Goal: Task Accomplishment & Management: Complete application form

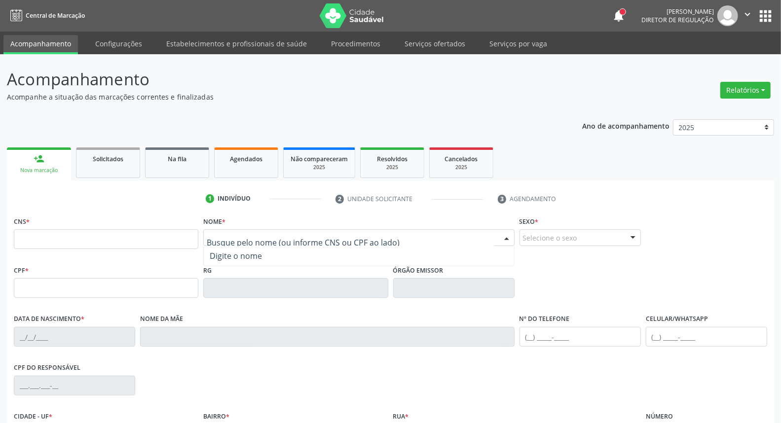
click at [257, 233] on input "text" at bounding box center [350, 243] width 287 height 20
click at [77, 288] on input "text" at bounding box center [106, 288] width 184 height 20
click at [132, 239] on input "text" at bounding box center [106, 239] width 184 height 20
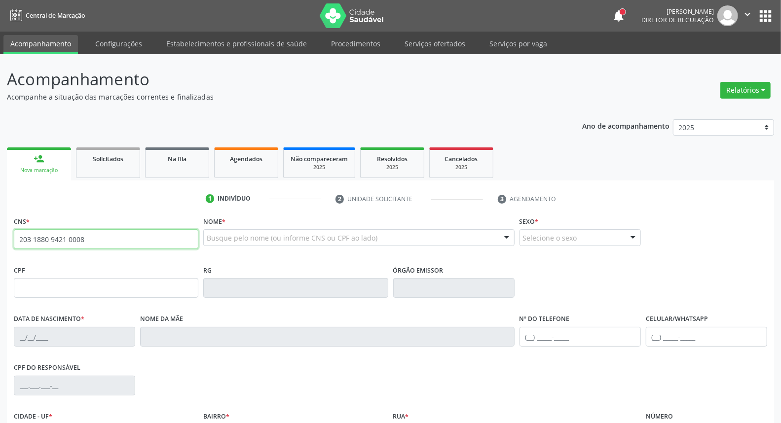
type input "203 1880 9421 0008"
type input "108.086.344-37"
type input "[DATE]"
type input "[PERSON_NAME]"
type input "[PHONE_NUMBER]"
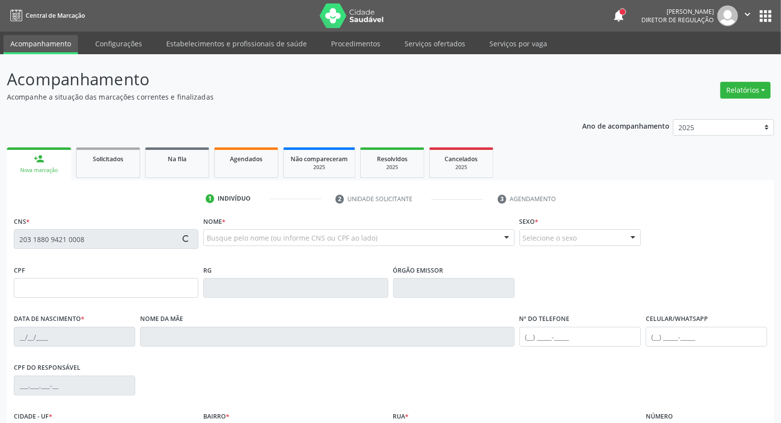
type input "[PHONE_NUMBER]"
type input "050.130.314-60"
type input "19"
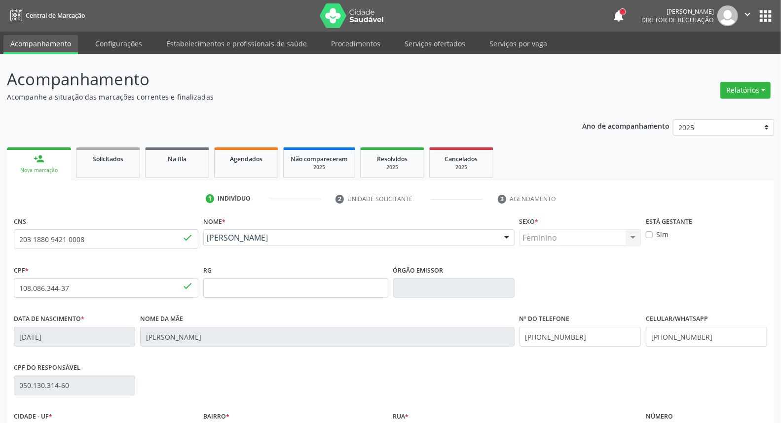
scroll to position [110, 0]
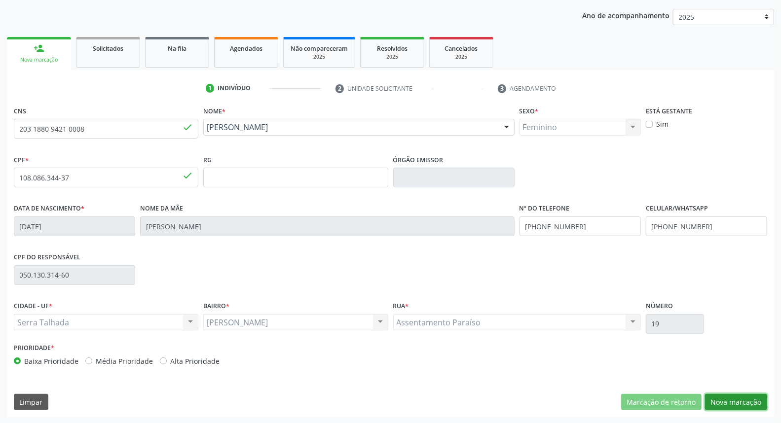
click at [731, 398] on button "Nova marcação" at bounding box center [736, 402] width 62 height 17
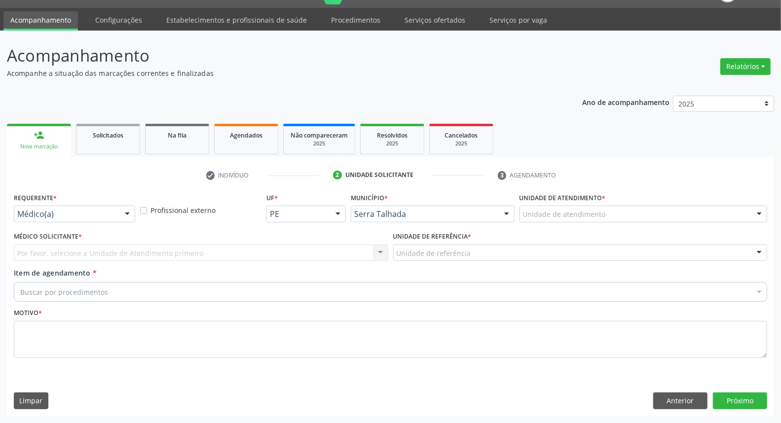
scroll to position [23, 0]
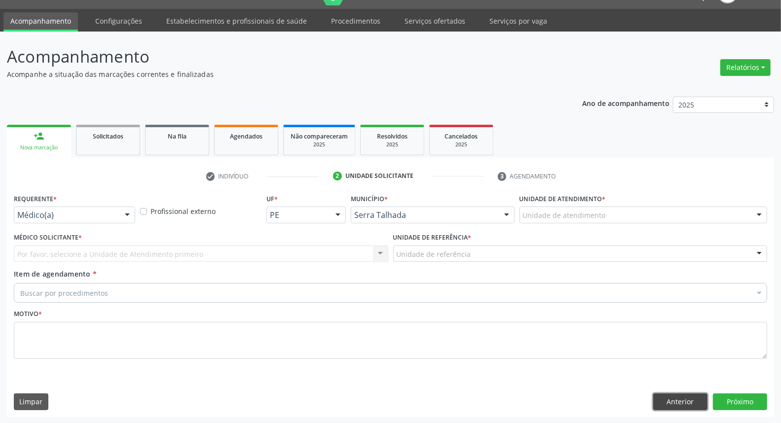
click at [670, 403] on button "Anterior" at bounding box center [680, 401] width 54 height 17
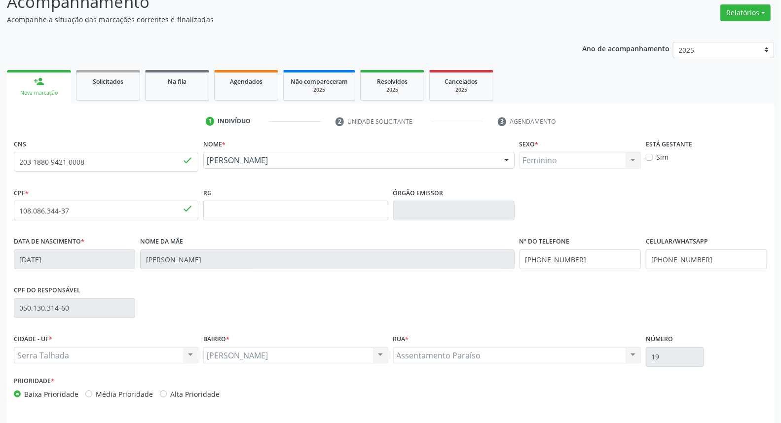
scroll to position [110, 0]
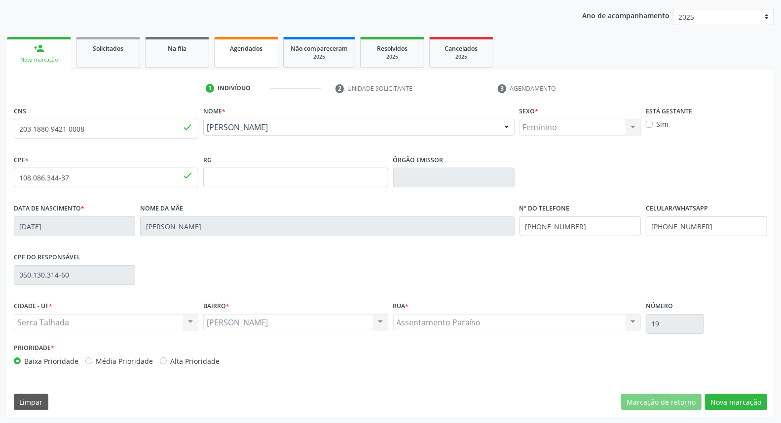
click at [255, 53] on link "Agendados" at bounding box center [246, 52] width 64 height 31
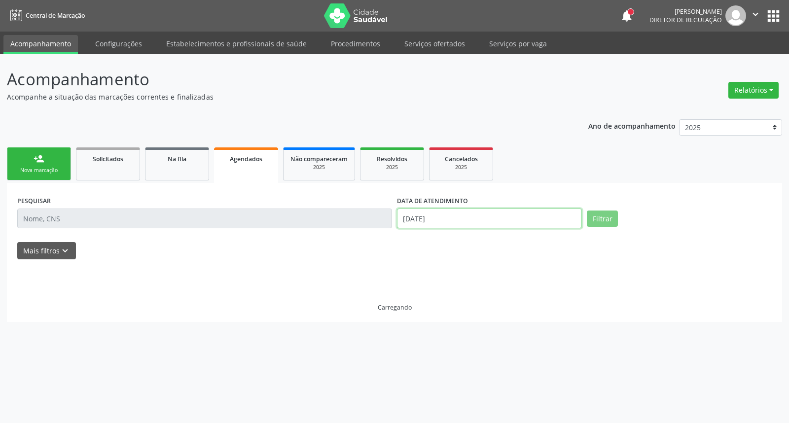
click at [470, 211] on input "[DATE]" at bounding box center [489, 219] width 185 height 20
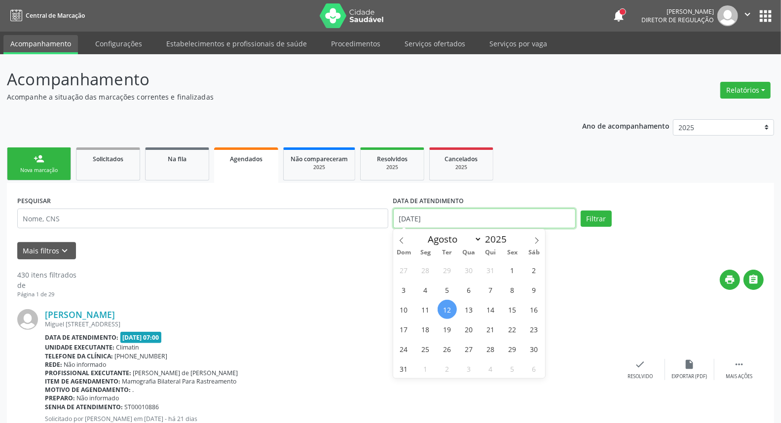
click at [470, 211] on input "[DATE]" at bounding box center [484, 219] width 183 height 20
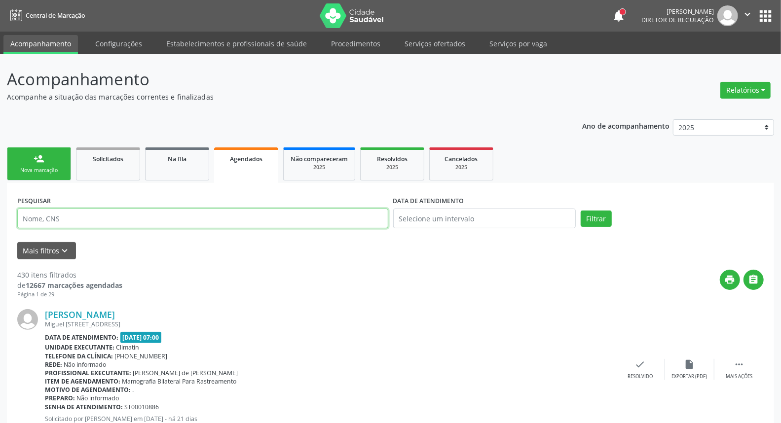
click at [314, 217] on input "text" at bounding box center [202, 219] width 371 height 20
click at [260, 223] on input "text" at bounding box center [202, 219] width 371 height 20
paste input "[PERSON_NAME]"
type input "[PERSON_NAME]"
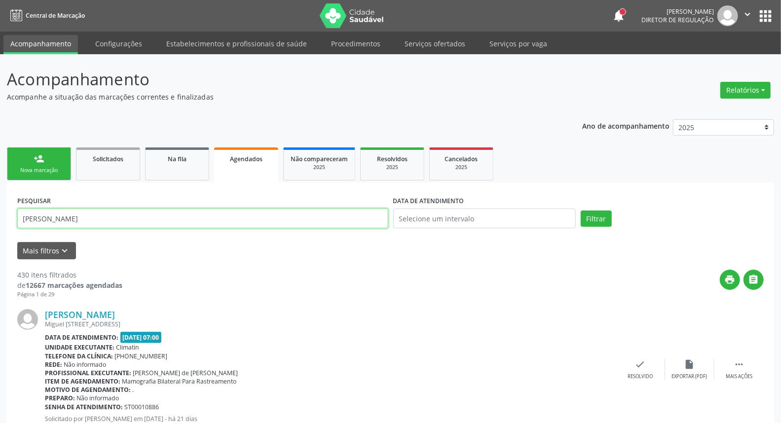
click at [580, 211] on button "Filtrar" at bounding box center [595, 219] width 31 height 17
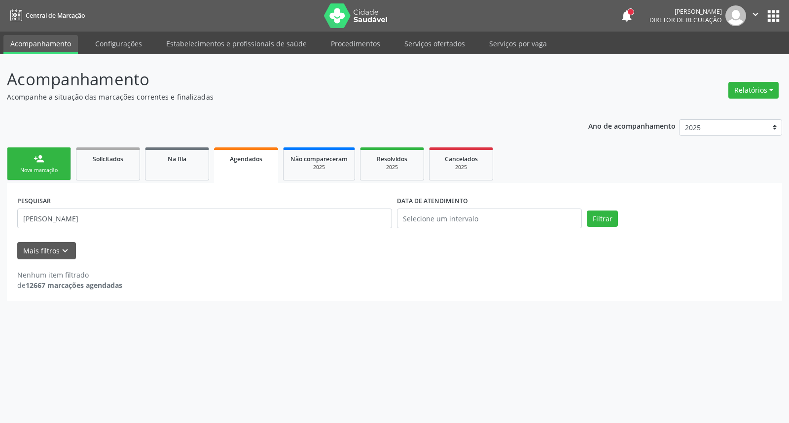
click at [31, 162] on link "person_add Nova marcação" at bounding box center [39, 163] width 64 height 33
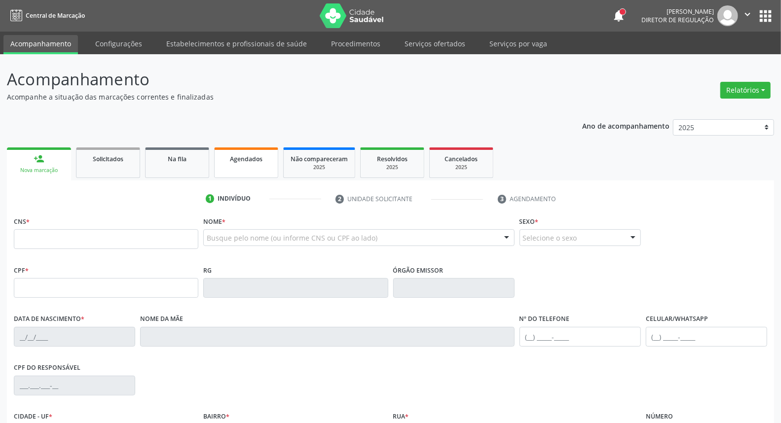
click at [262, 158] on span "Agendados" at bounding box center [246, 159] width 33 height 8
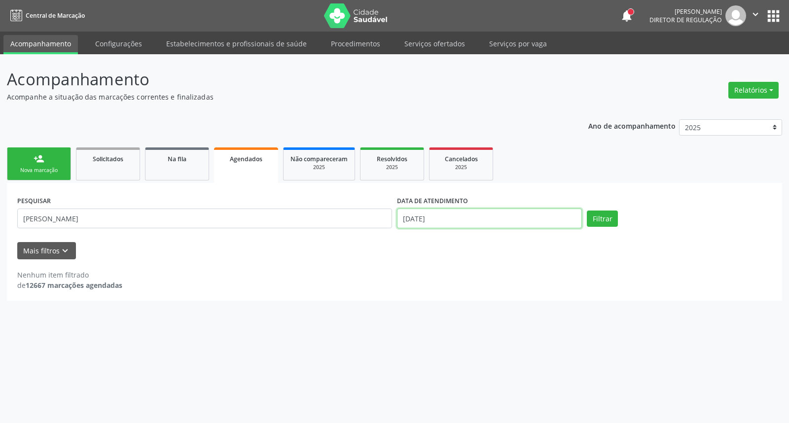
click at [508, 217] on input "[DATE]" at bounding box center [489, 219] width 185 height 20
click at [587, 211] on button "Filtrar" at bounding box center [602, 219] width 31 height 17
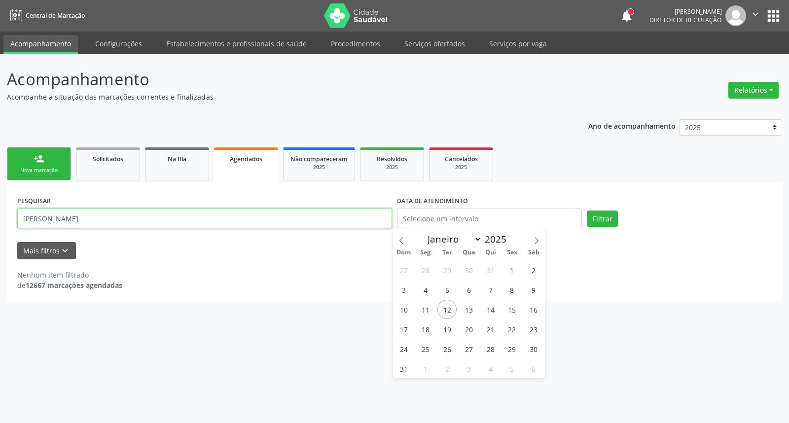
click at [178, 221] on input "[PERSON_NAME]" at bounding box center [204, 219] width 375 height 20
type input "E"
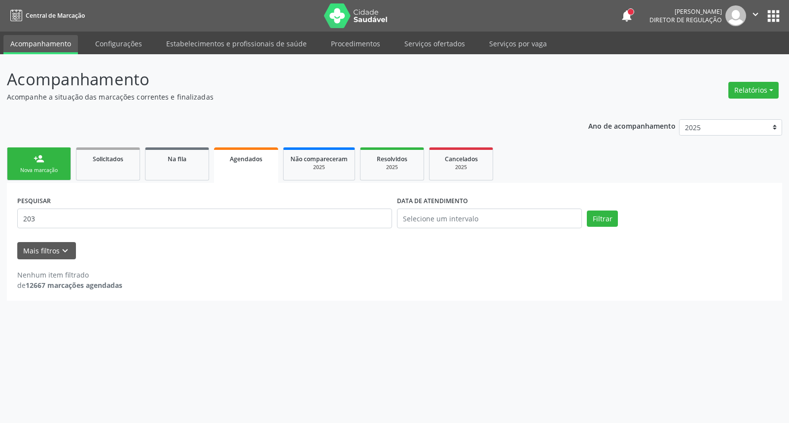
click at [616, 254] on div "Mais filtros keyboard_arrow_down" at bounding box center [394, 250] width 759 height 17
click at [125, 221] on input "203" at bounding box center [204, 219] width 375 height 20
type input "203188094210008"
click at [587, 211] on button "Filtrar" at bounding box center [602, 219] width 31 height 17
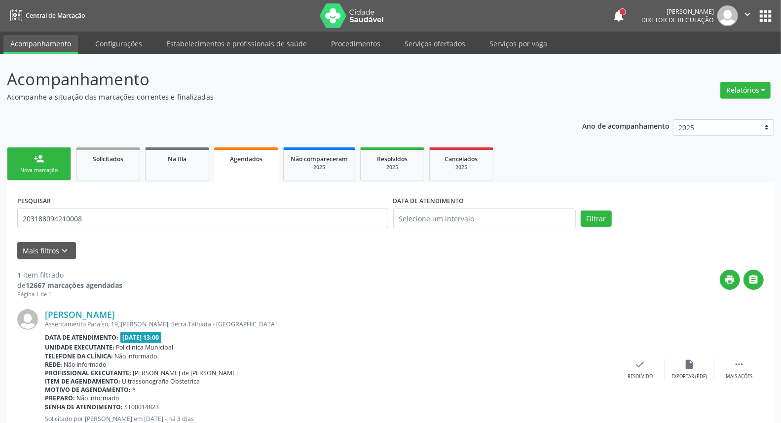
scroll to position [34, 0]
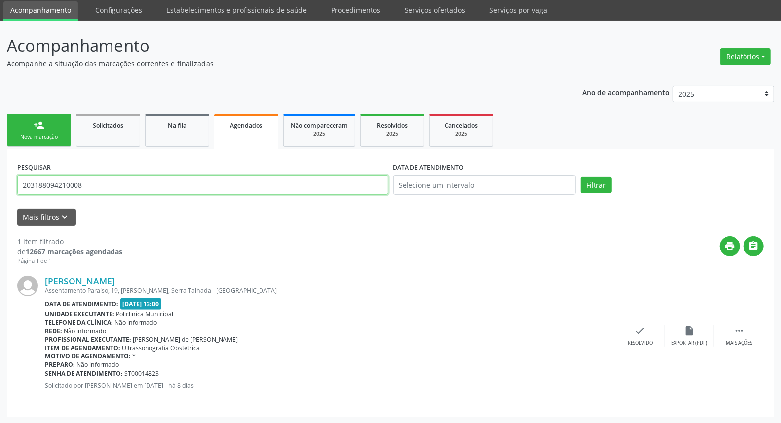
click at [0, 162] on div "Acompanhamento Acompanhe a situação das marcações correntes e finalizadas Relat…" at bounding box center [390, 222] width 781 height 403
click at [42, 120] on div "person_add" at bounding box center [39, 125] width 11 height 11
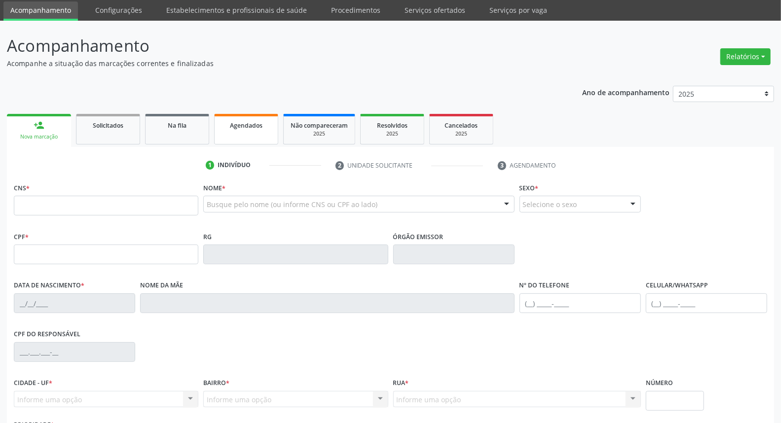
click at [249, 117] on link "Agendados" at bounding box center [246, 129] width 64 height 31
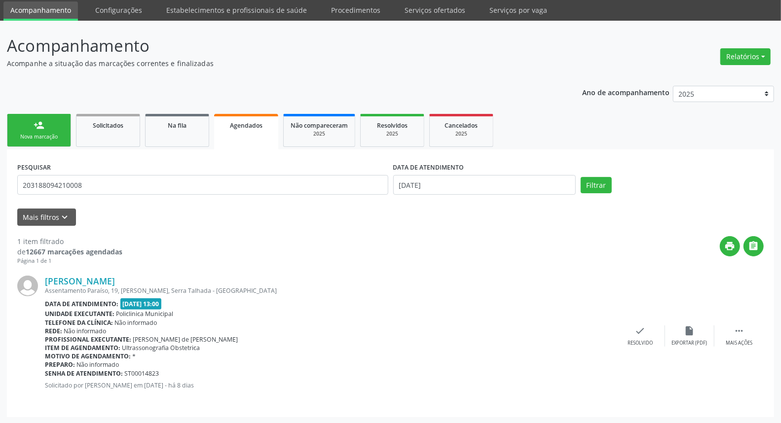
click at [60, 124] on link "person_add Nova marcação" at bounding box center [39, 130] width 64 height 33
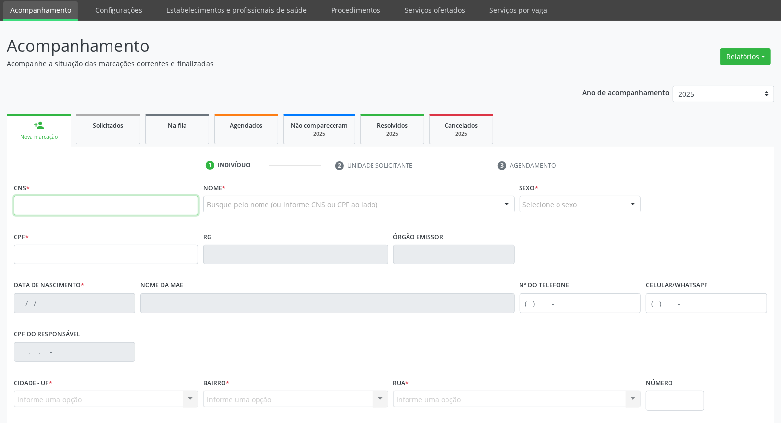
click at [82, 206] on input "text" at bounding box center [106, 206] width 184 height 20
paste input "203 1880 9421 0008"
type input "203 1880 9421 0008"
type input "108.086.344-37"
type input "[DATE]"
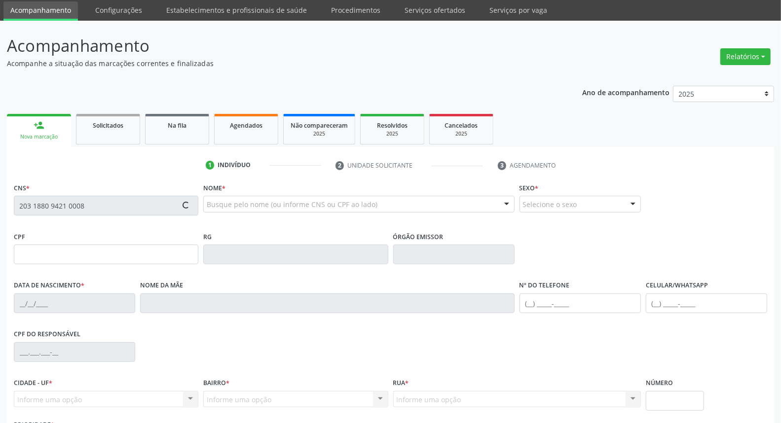
type input "[PERSON_NAME]"
type input "[PHONE_NUMBER]"
type input "050.130.314-60"
type input "19"
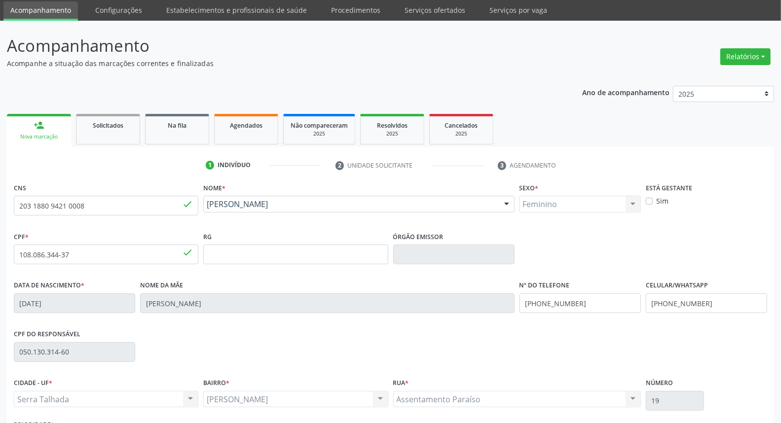
scroll to position [110, 0]
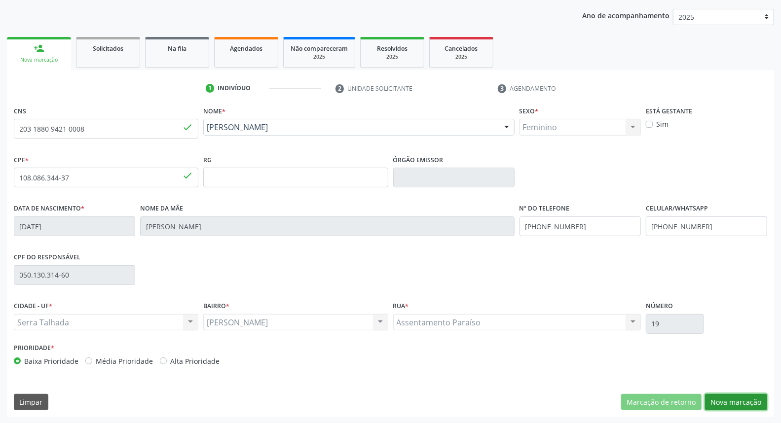
drag, startPoint x: 737, startPoint y: 403, endPoint x: 728, endPoint y: 395, distance: 11.6
click at [733, 403] on button "Nova marcação" at bounding box center [736, 402] width 62 height 17
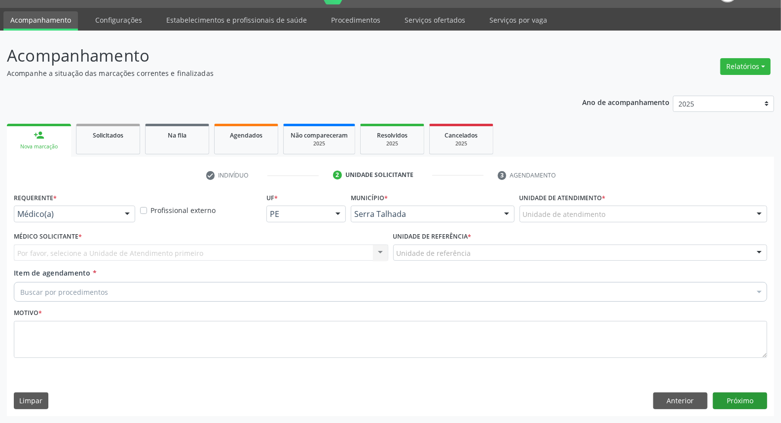
scroll to position [23, 0]
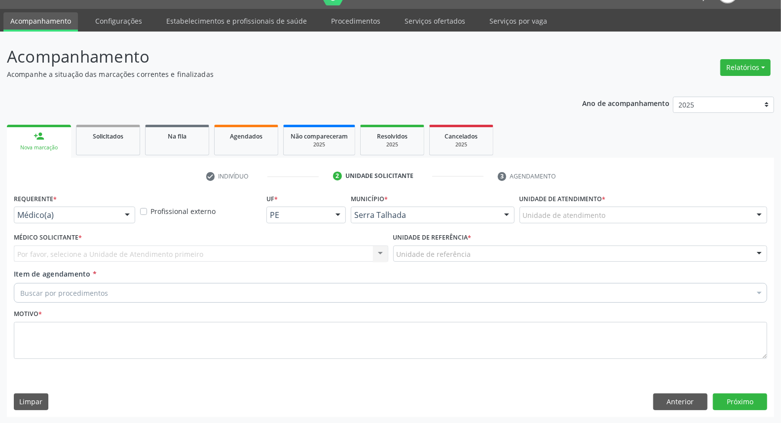
click at [122, 213] on div at bounding box center [127, 215] width 15 height 17
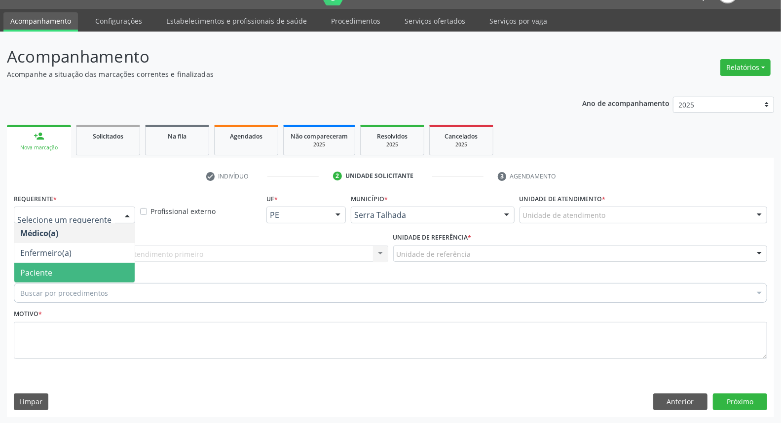
click at [90, 268] on span "Paciente" at bounding box center [74, 273] width 120 height 20
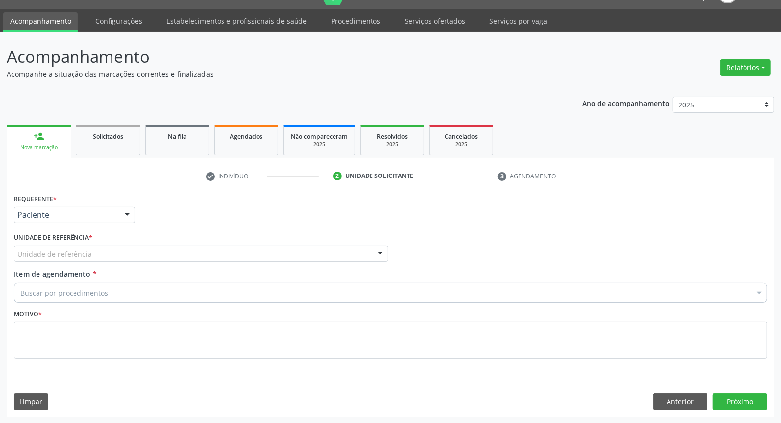
drag, startPoint x: 138, startPoint y: 260, endPoint x: 142, endPoint y: 256, distance: 5.2
click at [141, 257] on div "Unidade de referência" at bounding box center [201, 254] width 374 height 17
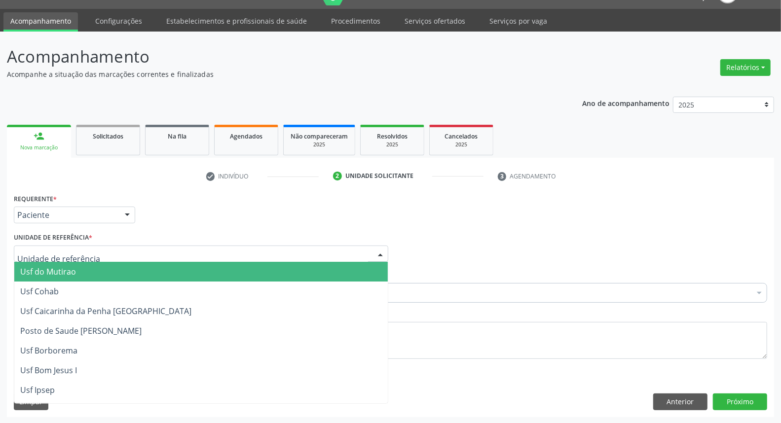
click at [142, 256] on input "text" at bounding box center [192, 259] width 351 height 20
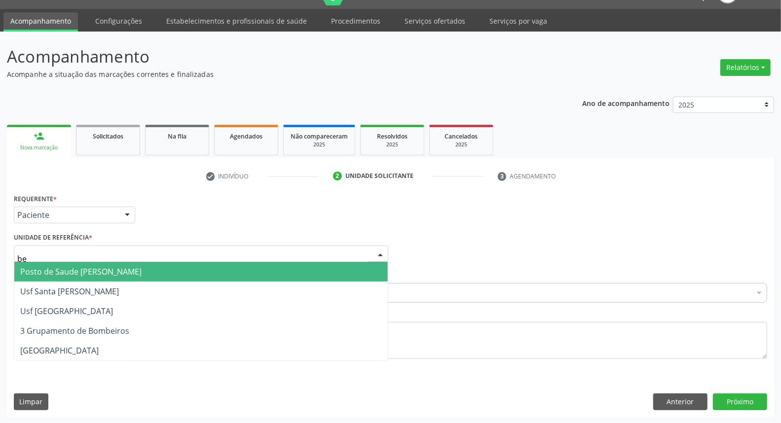
type input "ber"
click at [143, 270] on span "Posto de Saude [PERSON_NAME]" at bounding box center [200, 272] width 373 height 20
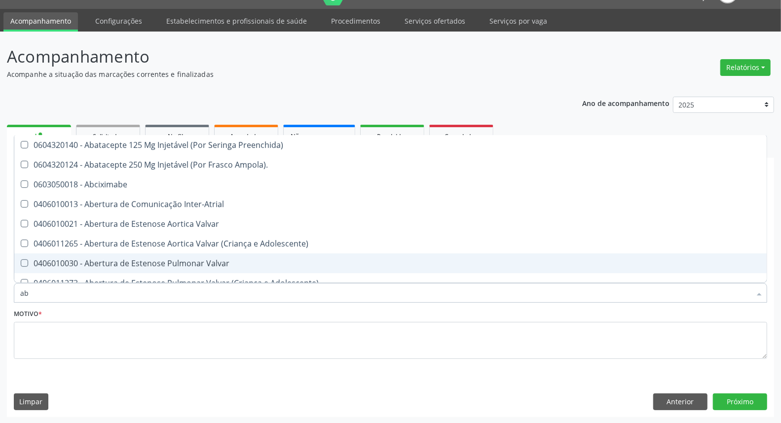
type input "abo"
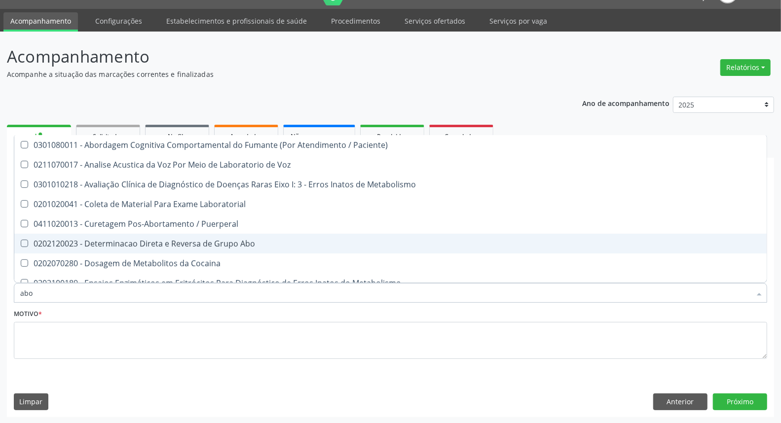
click at [113, 245] on div "0202120023 - Determinacao Direta e Reversa de Grupo Abo" at bounding box center [397, 244] width 754 height 8
checkbox Abo "true"
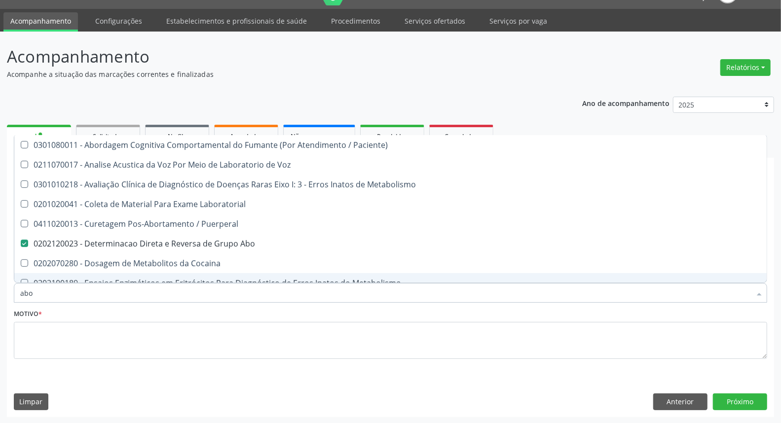
drag, startPoint x: 58, startPoint y: 296, endPoint x: 0, endPoint y: 296, distance: 58.2
click at [0, 296] on div "Acompanhamento Acompanhe a situação das marcações correntes e finalizadas Relat…" at bounding box center [390, 228] width 781 height 393
type input "ur"
checkbox Abo "false"
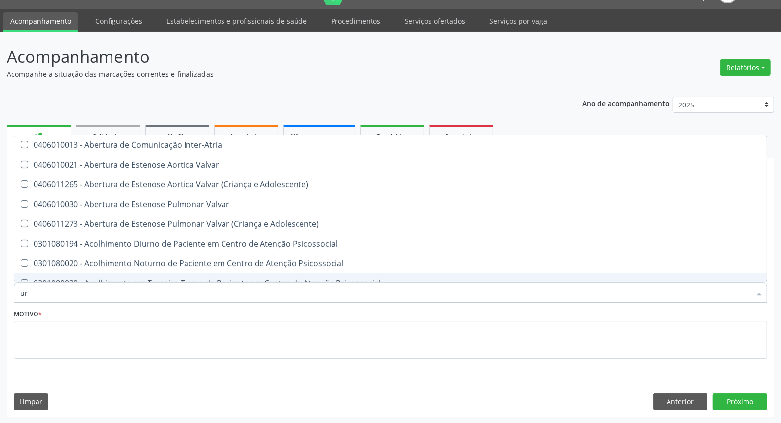
type input "uri"
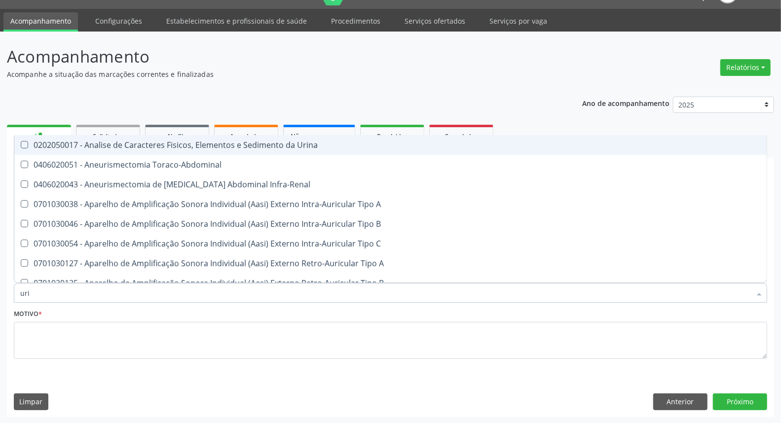
click at [87, 143] on div "0202050017 - Analise de Caracteres Fisicos, Elementos e Sedimento da Urina" at bounding box center [390, 145] width 740 height 8
checkbox Urina "true"
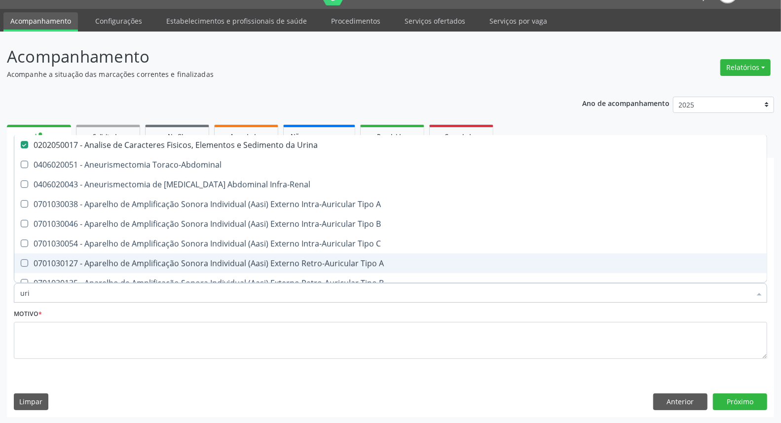
type input "uri"
click at [11, 301] on div "Item de agendamento * uri Desfazer seleção 0202050017 - Analise de Caracteres F…" at bounding box center [390, 288] width 758 height 38
checkbox Toraco-Abdominal "true"
checkbox Infra-Renal "true"
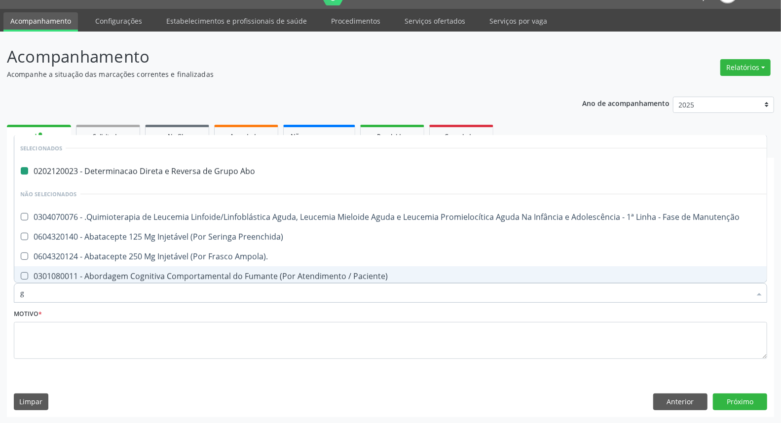
type input "gl"
checkbox Abo "false"
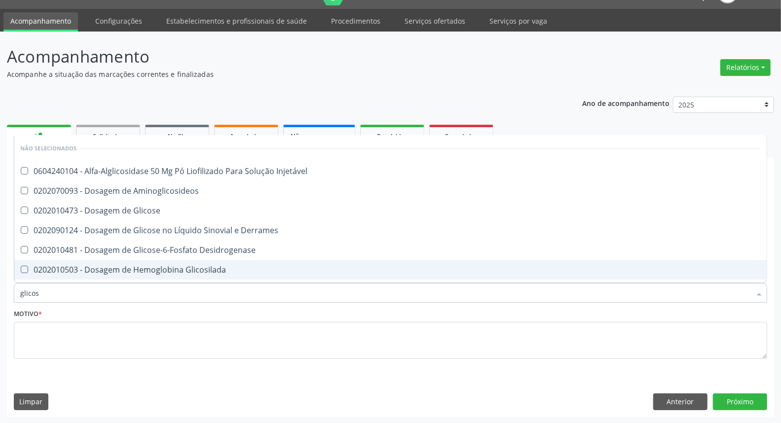
type input "glicose"
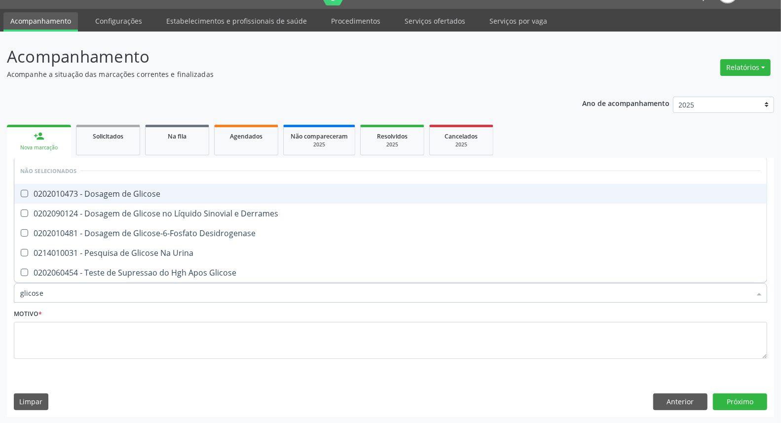
click at [166, 197] on span "0202010473 - Dosagem de Glicose" at bounding box center [390, 194] width 752 height 20
checkbox Glicose "true"
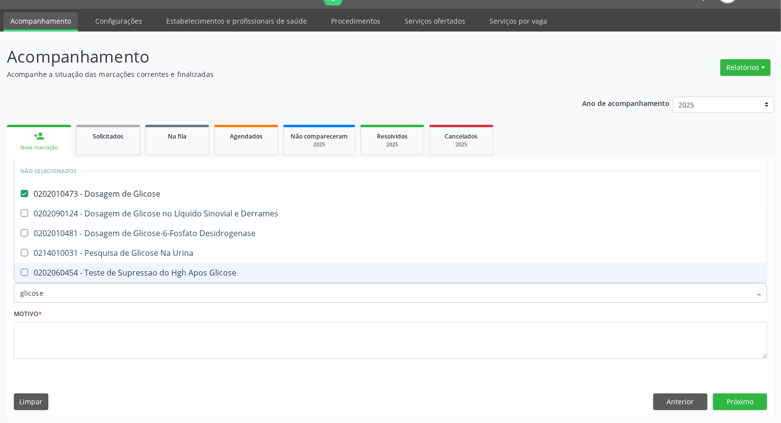
drag, startPoint x: 107, startPoint y: 290, endPoint x: 0, endPoint y: 322, distance: 111.1
click at [0, 321] on div "Acompanhamento Acompanhe a situação das marcações correntes e finalizadas Relat…" at bounding box center [390, 228] width 781 height 393
type input "he"
checkbox Glicose "false"
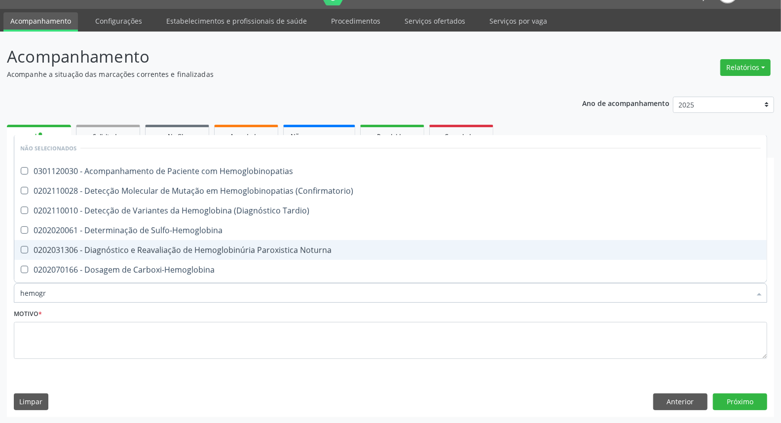
type input "hemogra"
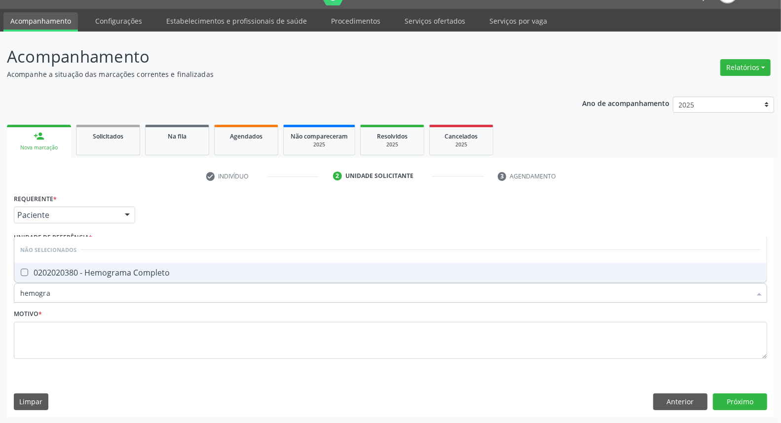
click at [51, 276] on div "0202020380 - Hemograma Completo" at bounding box center [390, 273] width 740 height 8
checkbox Completo "true"
drag, startPoint x: 53, startPoint y: 298, endPoint x: 2, endPoint y: 303, distance: 51.0
click at [7, 303] on div "Requerente * Paciente Médico(a) Enfermeiro(a) Paciente Nenhum resultado encontr…" at bounding box center [390, 303] width 767 height 225
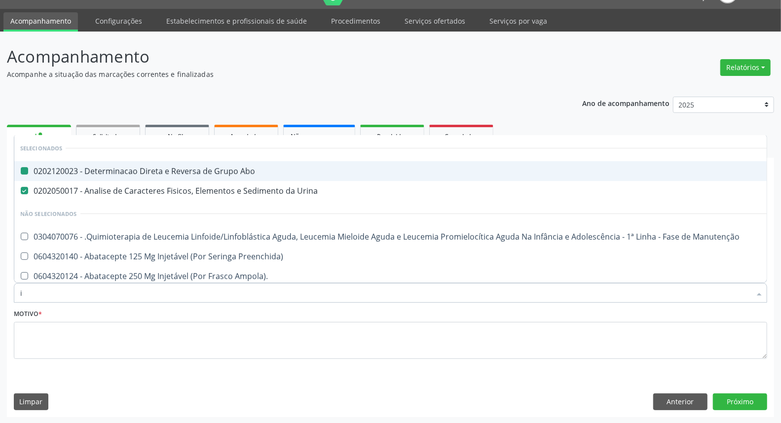
type input "ig"
checkbox Abo "false"
checkbox Urina "false"
type input "igg"
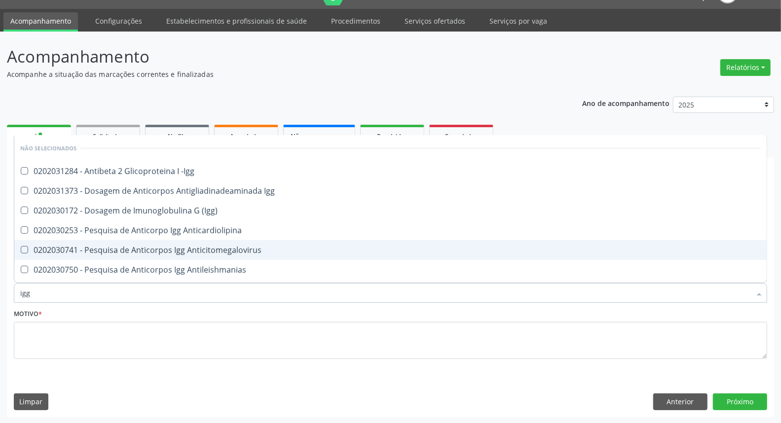
scroll to position [55, 0]
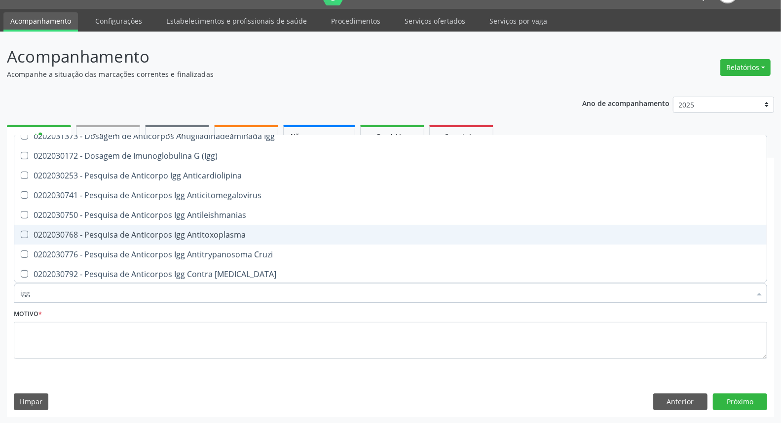
click at [67, 232] on div "0202030768 - Pesquisa de Anticorpos Igg Antitoxoplasma" at bounding box center [390, 235] width 740 height 8
checkbox Antitoxoplasma "true"
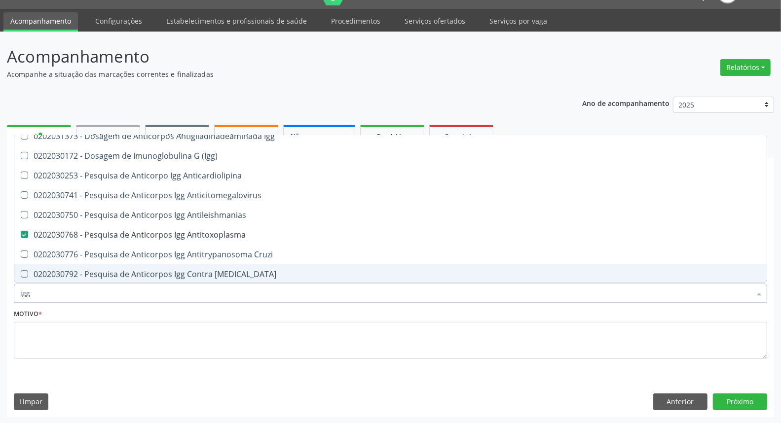
type input "ig"
checkbox Antitoxoplasma "false"
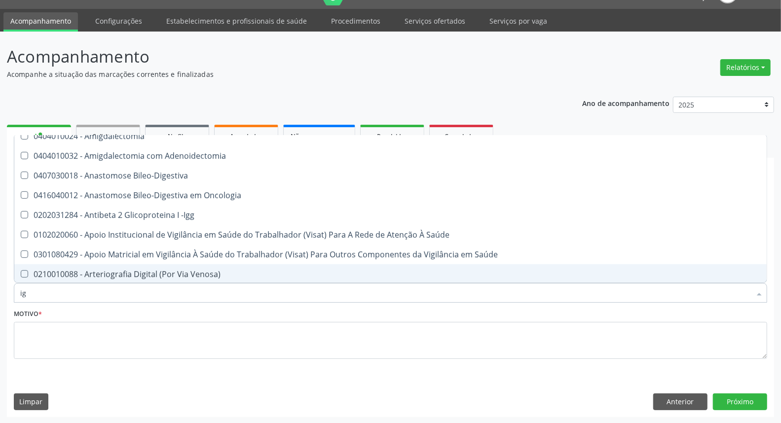
type input "igm"
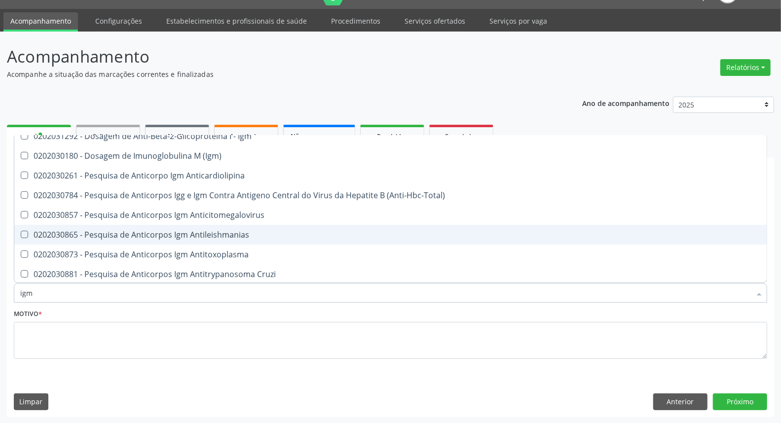
scroll to position [109, 0]
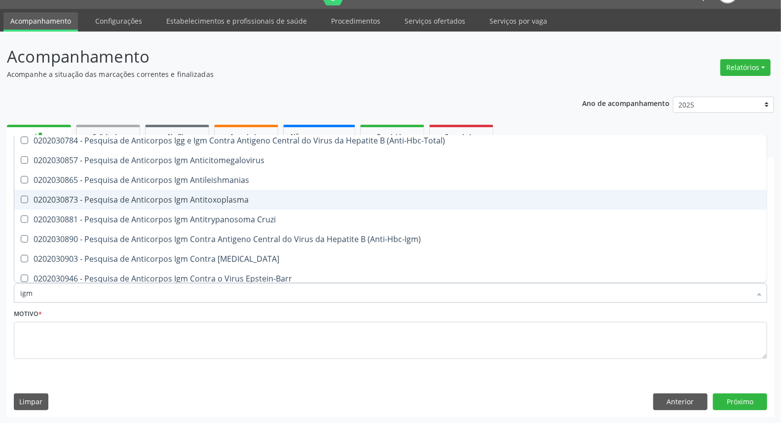
click at [89, 199] on div "0202030873 - Pesquisa de Anticorpos Igm Antitoxoplasma" at bounding box center [390, 200] width 740 height 8
checkbox Antitoxoplasma "true"
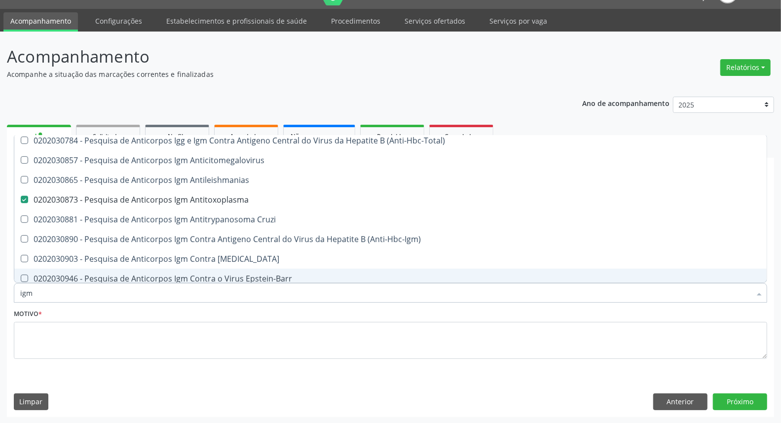
click at [1, 309] on div "Acompanhamento Acompanhe a situação das marcações correntes e finalizadas Relat…" at bounding box center [390, 228] width 781 height 393
type input "fa"
checkbox Secundario "false"
checkbox Antitoxoplasma "false"
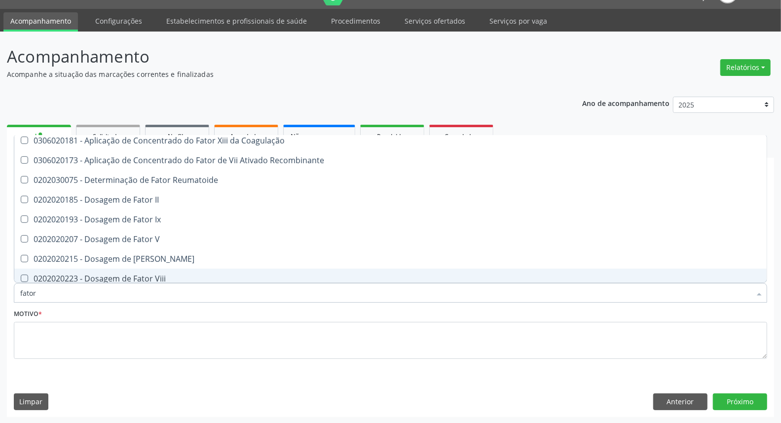
type input "fator r"
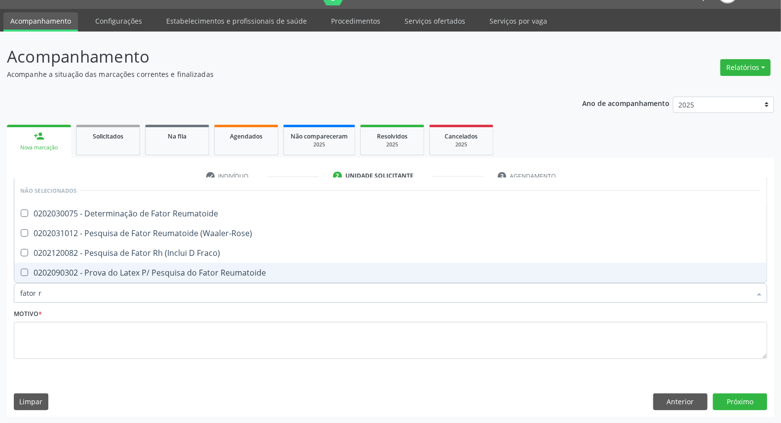
scroll to position [0, 0]
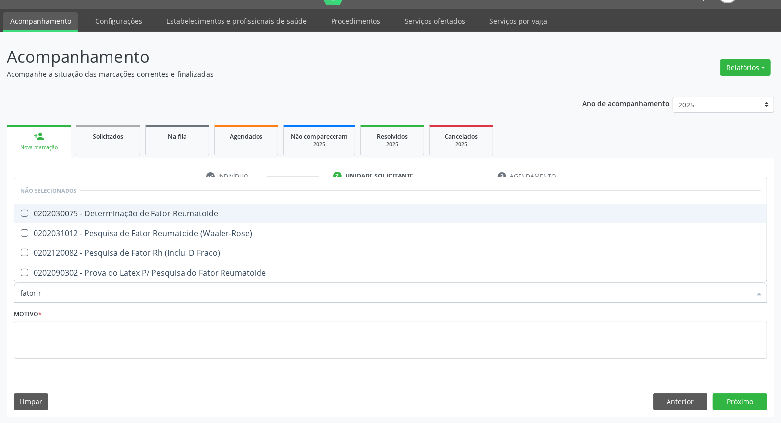
drag, startPoint x: 150, startPoint y: 210, endPoint x: 117, endPoint y: 249, distance: 51.8
click at [150, 211] on div "0202030075 - Determinação de Fator Reumatoide" at bounding box center [390, 214] width 740 height 8
checkbox Reumatoide "true"
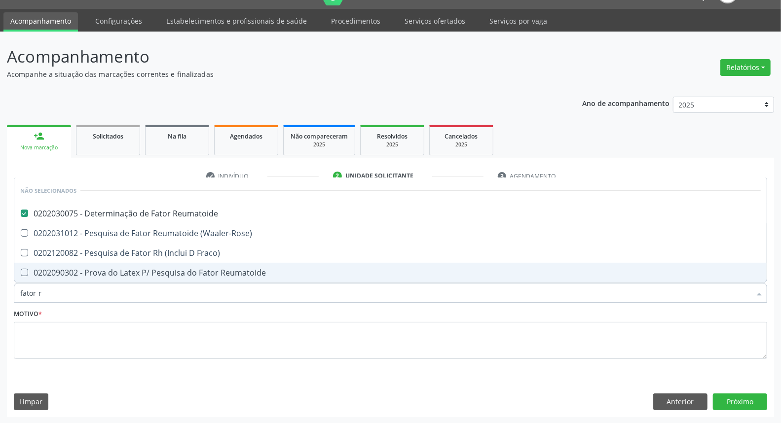
drag, startPoint x: 48, startPoint y: 287, endPoint x: 0, endPoint y: 296, distance: 48.6
click at [1, 296] on div "Acompanhamento Acompanhe a situação das marcações correntes e finalizadas Relat…" at bounding box center [390, 228] width 781 height 393
type input "c"
checkbox \(Waaler-Rose\) "true"
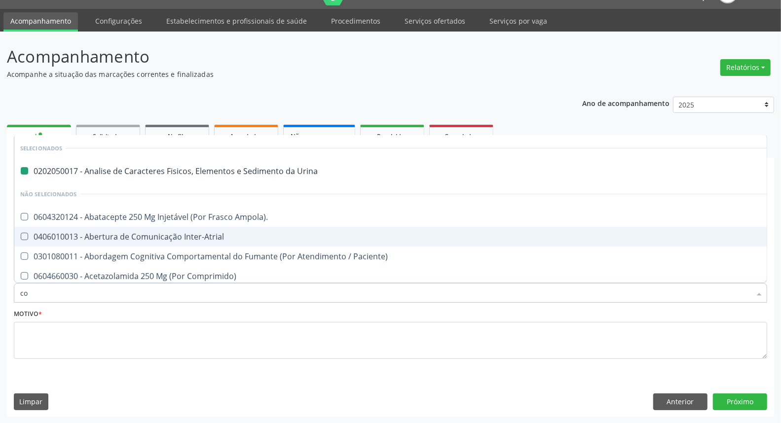
type input "col"
checkbox Urina "false"
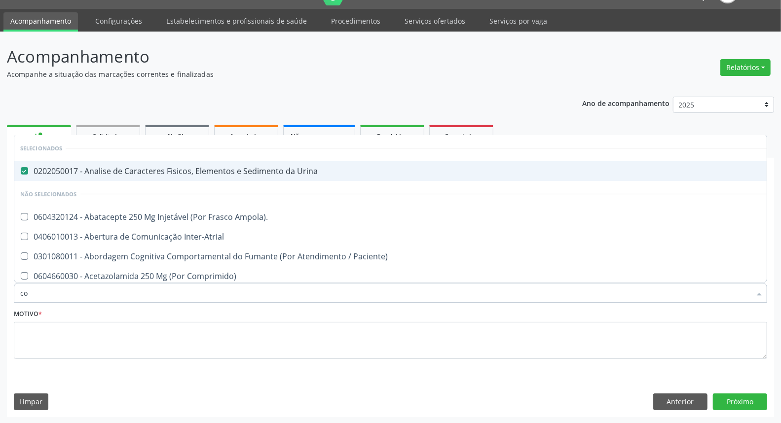
type input "c"
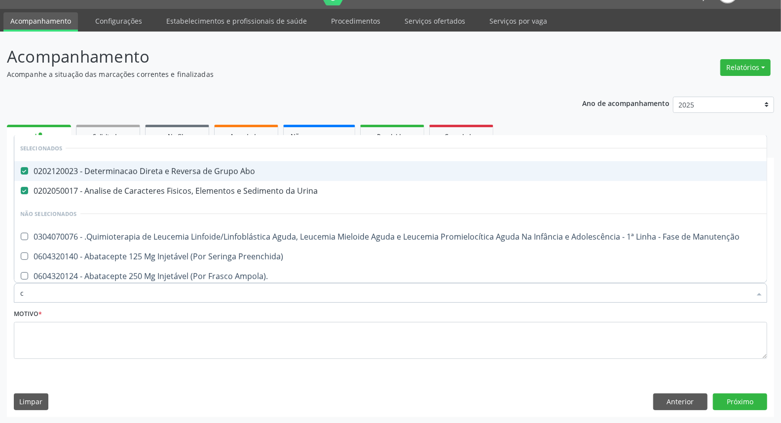
checkbox Osmolar "false"
type input "cu"
checkbox Abo "false"
checkbox Urina "false"
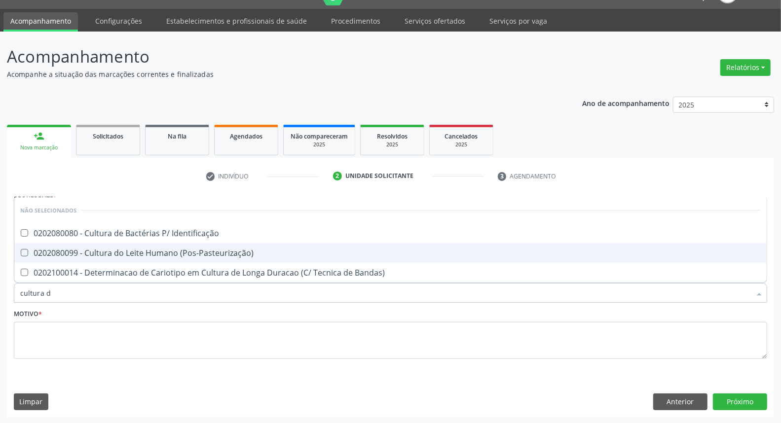
type input "cultura de"
click at [48, 255] on div "0202080080 - Cultura de Bactérias P/ Identificação" at bounding box center [390, 253] width 740 height 8
checkbox Identificação "true"
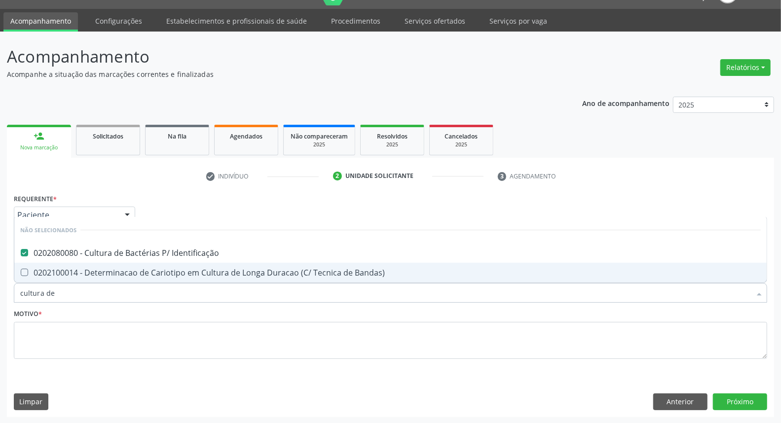
click at [0, 296] on div "Acompanhamento Acompanhe a situação das marcações correntes e finalizadas Relat…" at bounding box center [390, 228] width 781 height 393
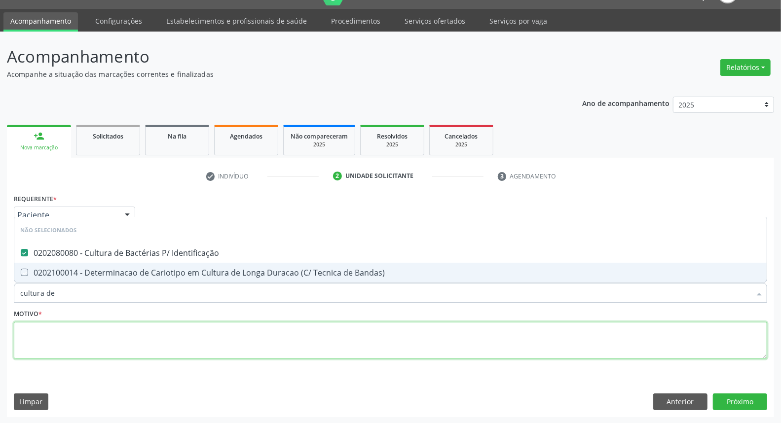
click at [23, 329] on textarea at bounding box center [390, 340] width 753 height 37
checkbox Bandas\) "true"
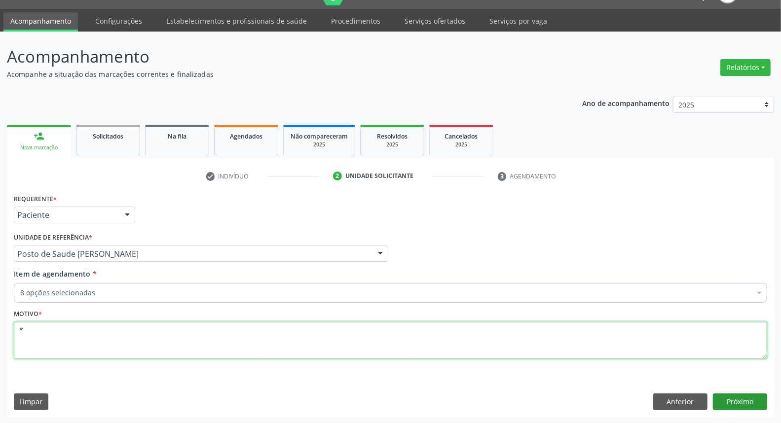
type textarea "*"
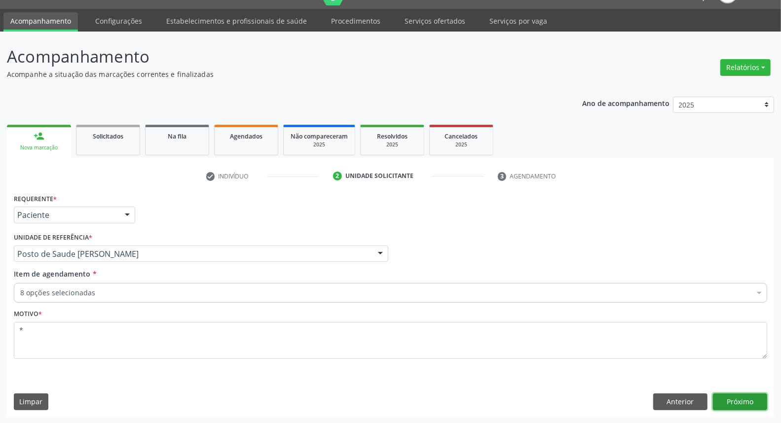
click at [722, 398] on button "Próximo" at bounding box center [740, 401] width 54 height 17
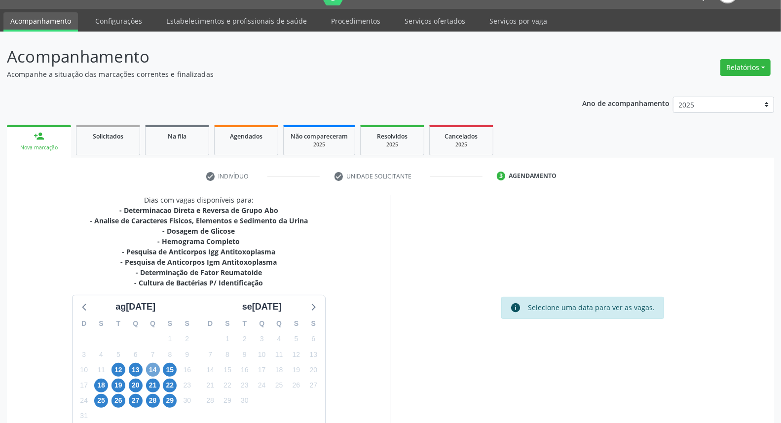
click at [150, 365] on span "14" at bounding box center [153, 370] width 14 height 14
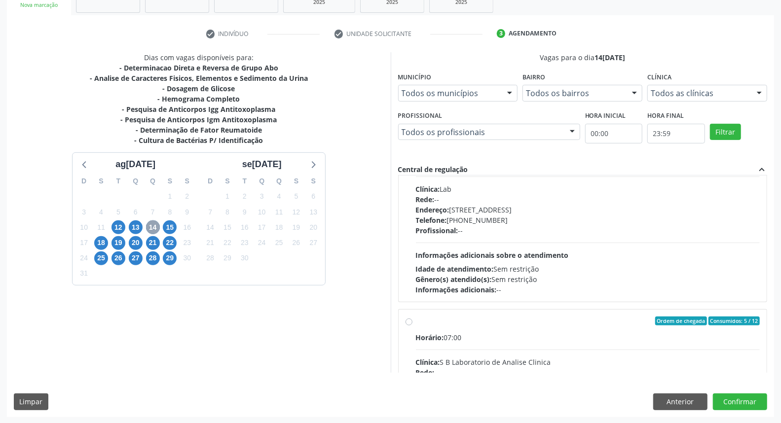
scroll to position [274, 0]
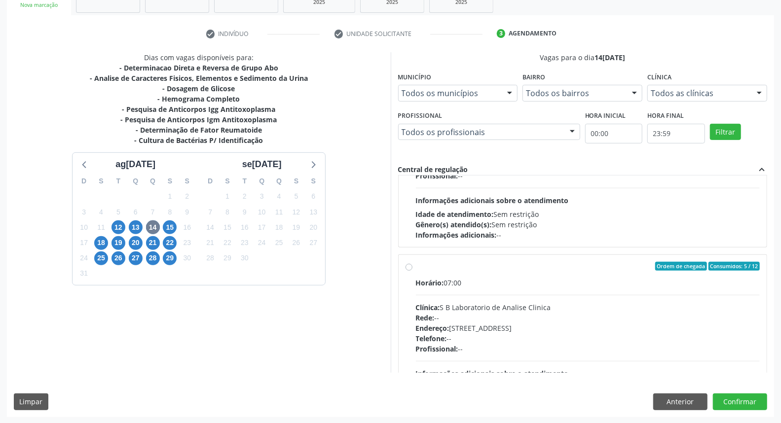
click at [416, 265] on label "Ordem de chegada Consumidos: 5 / 12 Horário: 07:00 Clínica: S B Laboratorio de …" at bounding box center [588, 337] width 344 height 151
click at [407, 265] on input "Ordem de chegada Consumidos: 5 / 12 Horário: 07:00 Clínica: S B Laboratorio de …" at bounding box center [408, 266] width 7 height 9
radio input "true"
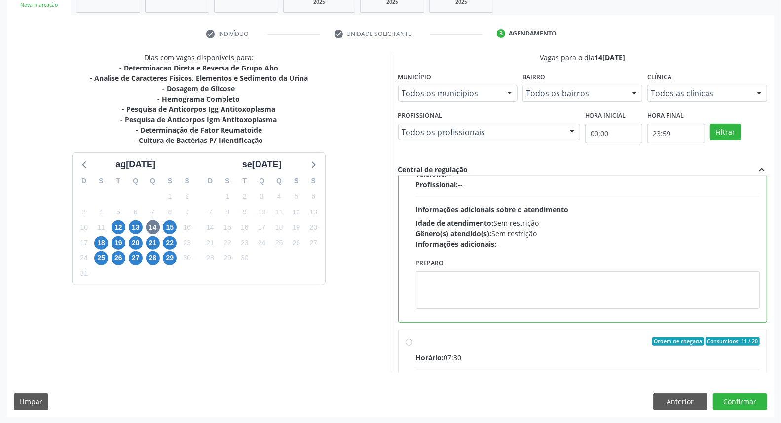
scroll to position [493, 0]
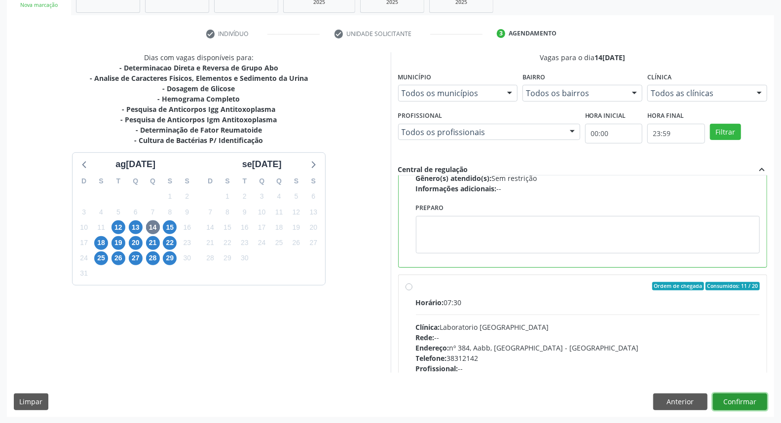
click at [746, 403] on button "Confirmar" at bounding box center [740, 401] width 54 height 17
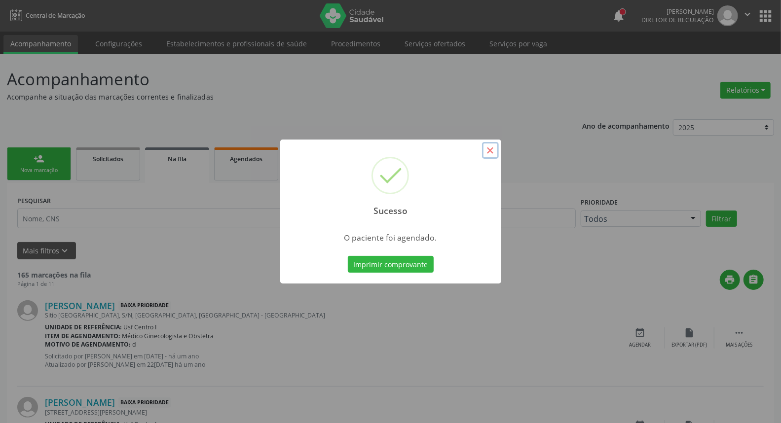
drag, startPoint x: 491, startPoint y: 153, endPoint x: 471, endPoint y: 201, distance: 52.4
click at [491, 154] on button "×" at bounding box center [490, 150] width 17 height 17
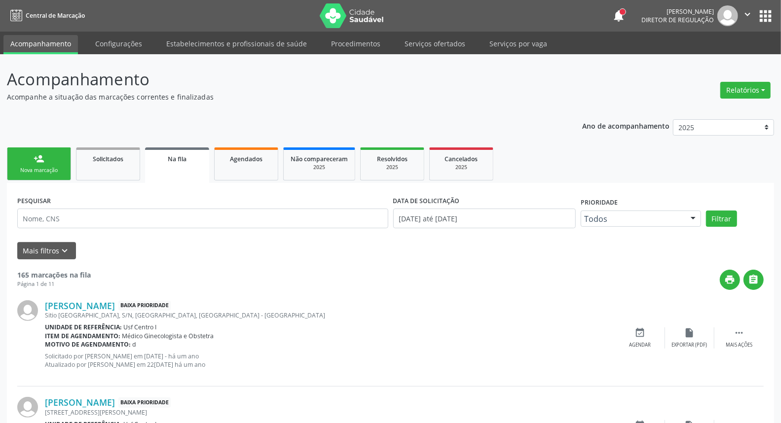
click at [30, 157] on link "person_add Nova marcação" at bounding box center [39, 163] width 64 height 33
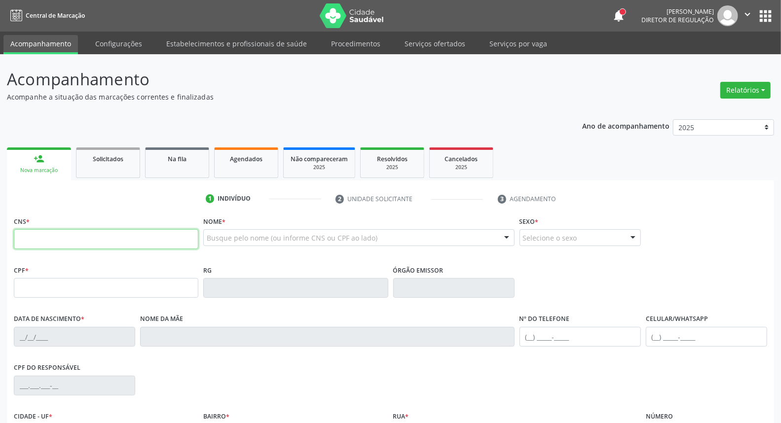
click at [77, 241] on input "text" at bounding box center [106, 239] width 184 height 20
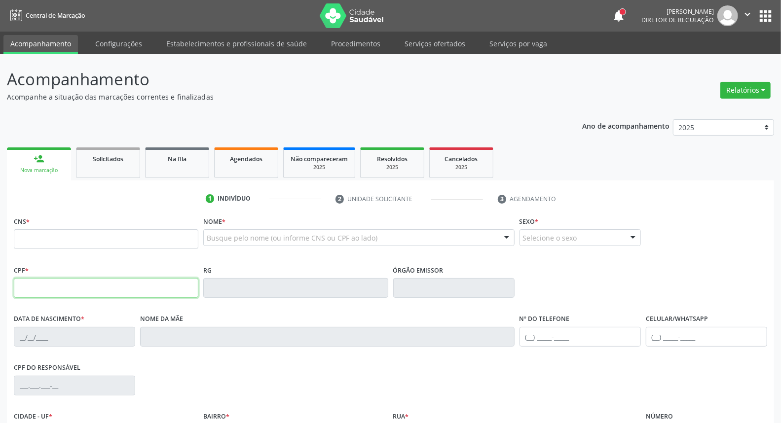
click at [48, 287] on input "text" at bounding box center [106, 288] width 184 height 20
type input "143.980.224-65"
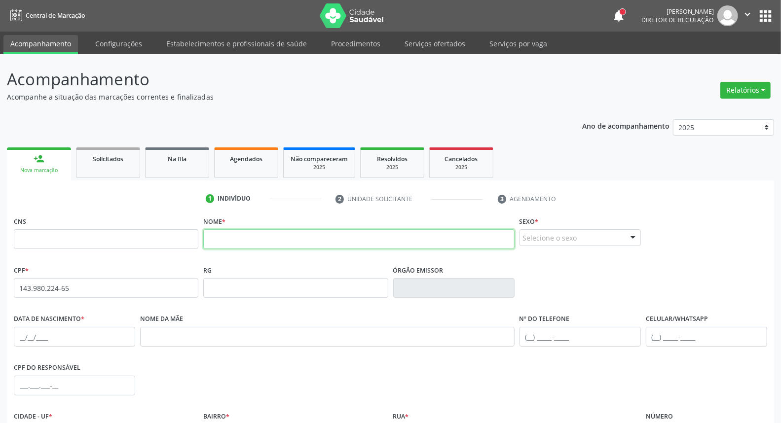
drag, startPoint x: 239, startPoint y: 246, endPoint x: 234, endPoint y: 244, distance: 5.6
click at [239, 246] on input "text" at bounding box center [358, 239] width 311 height 20
paste input "[PERSON_NAME] Pe"
type input "[PERSON_NAME]"
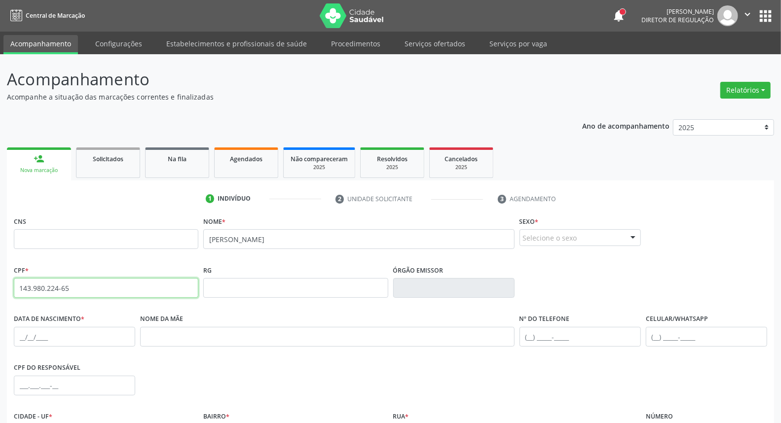
drag, startPoint x: 71, startPoint y: 287, endPoint x: 0, endPoint y: 268, distance: 73.4
click at [0, 268] on div "Acompanhamento Acompanhe a situação das marcações correntes e finalizadas Relat…" at bounding box center [390, 294] width 781 height 480
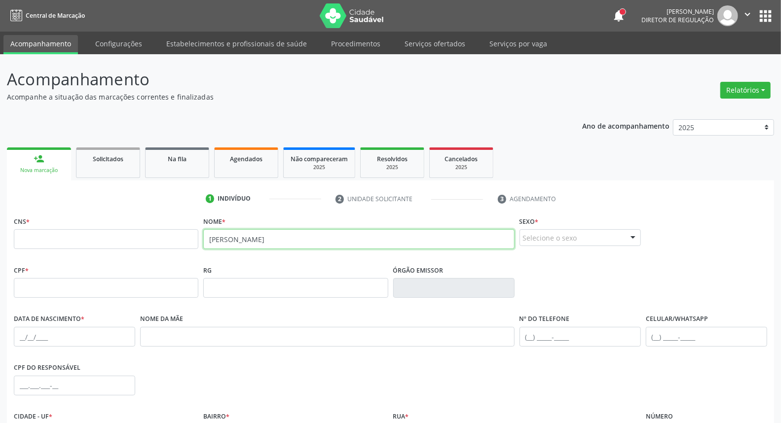
click at [257, 242] on input "[PERSON_NAME]" at bounding box center [358, 239] width 311 height 20
type input "maria"
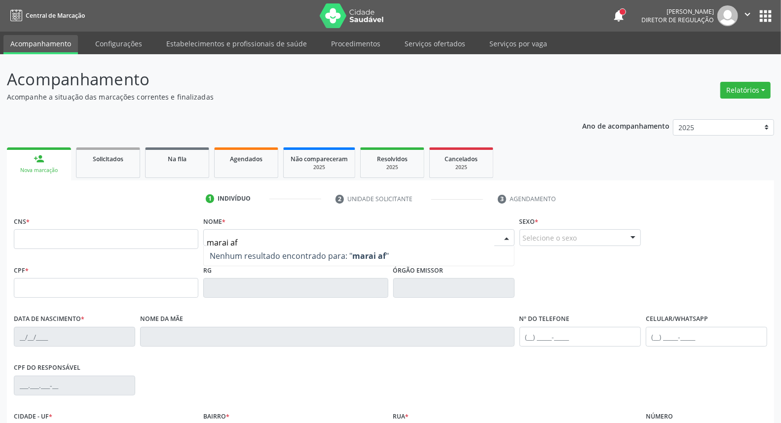
click at [227, 247] on span "Nenhum resultado encontrado para: " marai af "" at bounding box center [359, 256] width 310 height 20
click at [227, 241] on input "marai af" at bounding box center [350, 243] width 287 height 20
click at [270, 238] on input "maria af" at bounding box center [350, 243] width 287 height 20
type input "maria afer"
drag, startPoint x: 287, startPoint y: 239, endPoint x: 88, endPoint y: 243, distance: 199.7
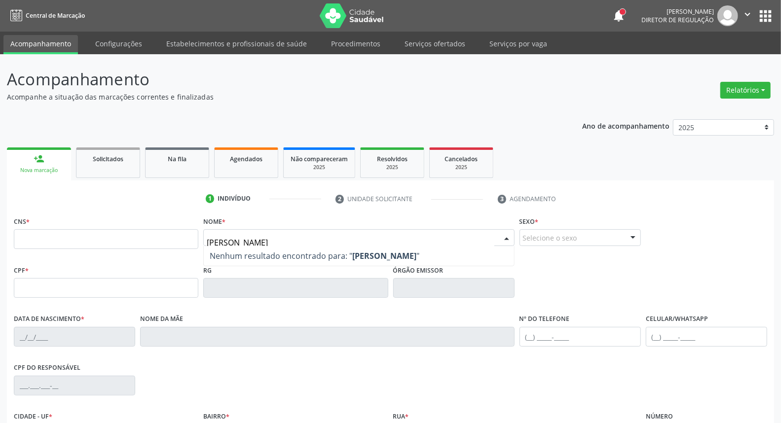
click at [110, 243] on div "CNS * Nome * maria afer Nenhum resultado encontrado para: " maria afer " Não há…" at bounding box center [390, 238] width 758 height 49
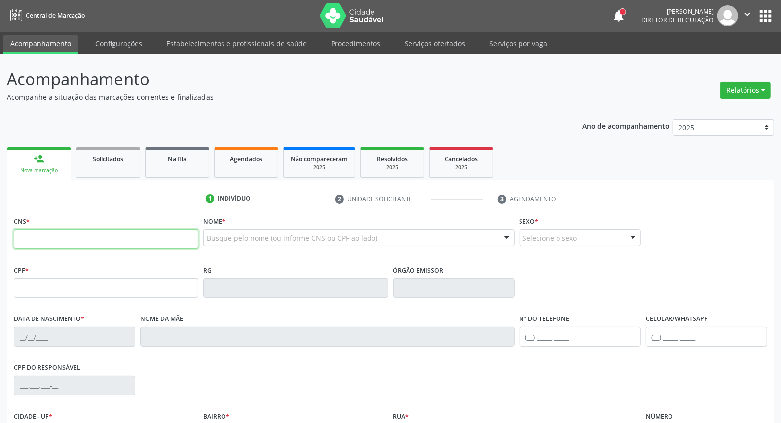
click at [171, 243] on input "text" at bounding box center [106, 239] width 184 height 20
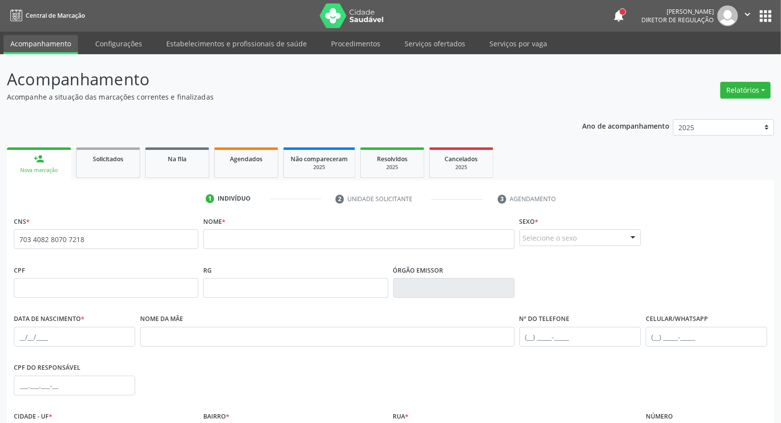
click at [170, 239] on span "none" at bounding box center [170, 237] width 43 height 11
click at [0, 240] on div "Acompanhamento Acompanhe a situação das marcações correntes e finalizadas Relat…" at bounding box center [390, 294] width 781 height 480
paste input "text"
type input "703 4082 8070 7218"
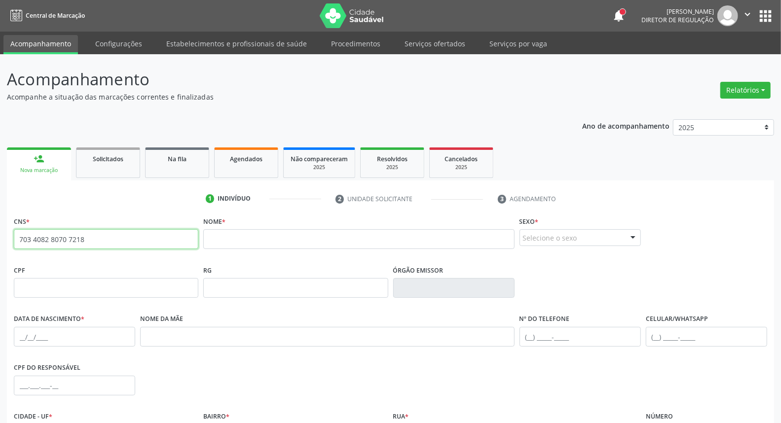
drag, startPoint x: 90, startPoint y: 243, endPoint x: 0, endPoint y: 228, distance: 91.0
click at [0, 228] on div "Acompanhamento Acompanhe a situação das marcações correntes e finalizadas Relat…" at bounding box center [390, 294] width 781 height 480
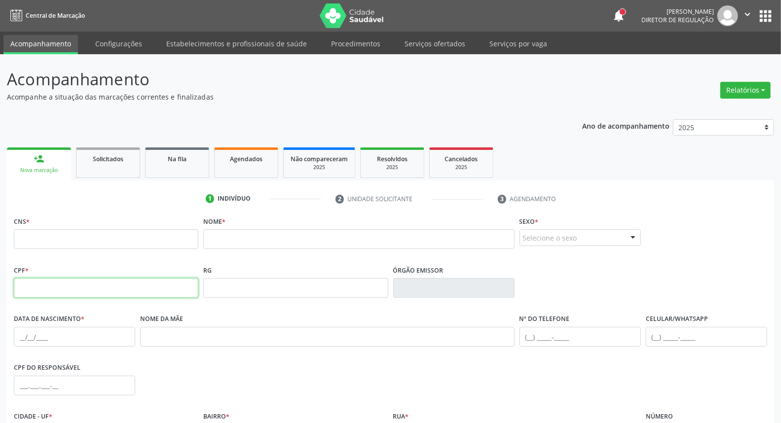
click at [27, 285] on input "text" at bounding box center [106, 288] width 184 height 20
paste input "151.294.244-84"
type input "151.294.244-84"
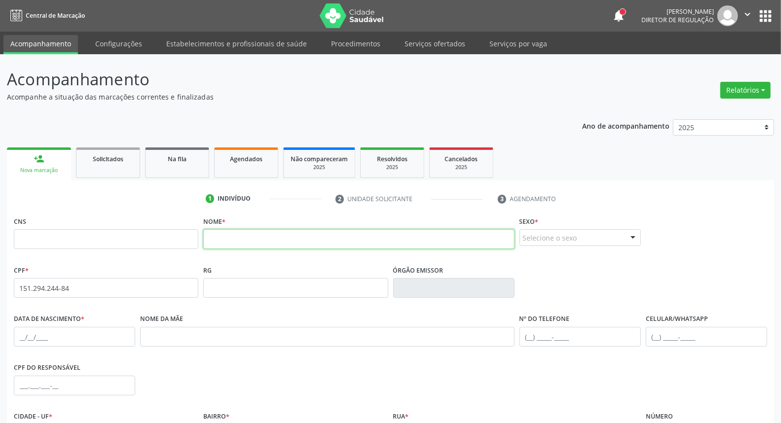
click at [306, 233] on input "text" at bounding box center [358, 239] width 311 height 20
type input "michele keila d"
drag, startPoint x: 307, startPoint y: 237, endPoint x: 66, endPoint y: 198, distance: 244.8
click at [79, 201] on div "1 Indivíduo 2 Unidade solicitante 3 Agendamento CNS Nome * michele keila d Sexo…" at bounding box center [390, 359] width 767 height 337
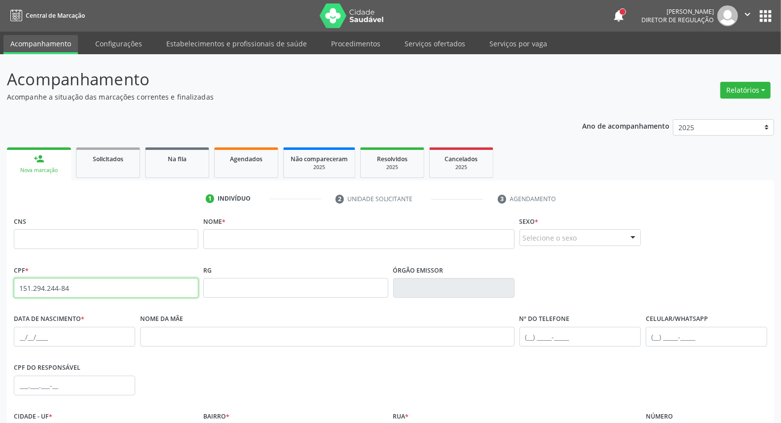
drag, startPoint x: 75, startPoint y: 287, endPoint x: 0, endPoint y: 273, distance: 76.7
click at [0, 287] on div "Acompanhamento Acompanhe a situação das marcações correntes e finalizadas Relat…" at bounding box center [390, 294] width 781 height 480
